Goal: Browse casually: Explore the website without a specific task or goal

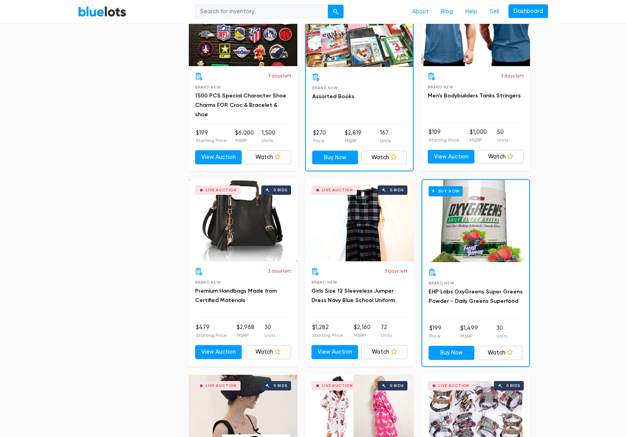
scroll to position [666, 0]
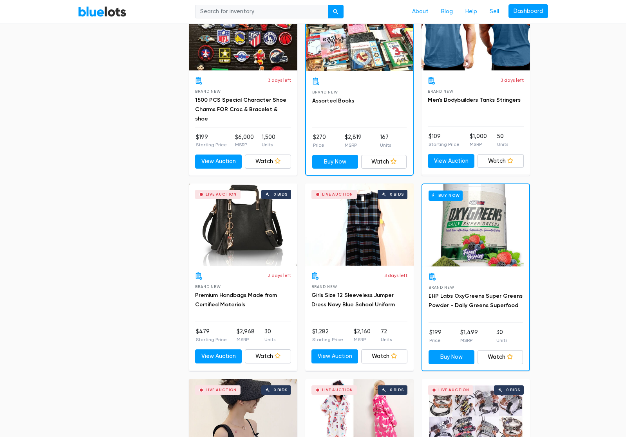
click at [245, 193] on div "Live Auction 0 bids" at bounding box center [243, 225] width 108 height 82
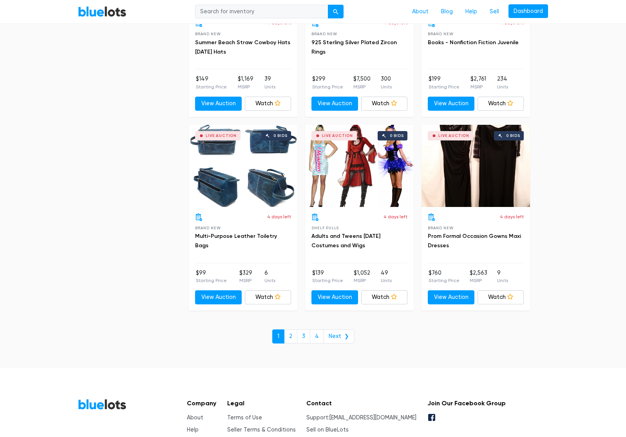
scroll to position [3251, 0]
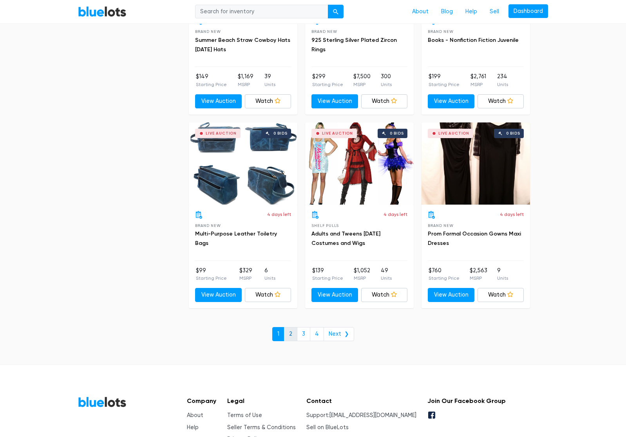
click at [293, 333] on link "2" at bounding box center [290, 334] width 13 height 14
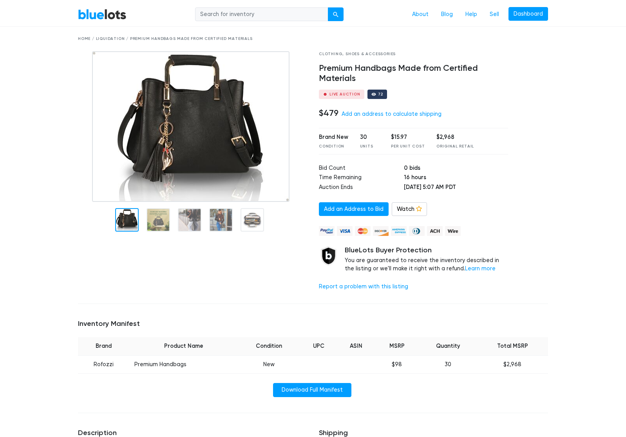
scroll to position [78, 0]
